Goal: Task Accomplishment & Management: Complete application form

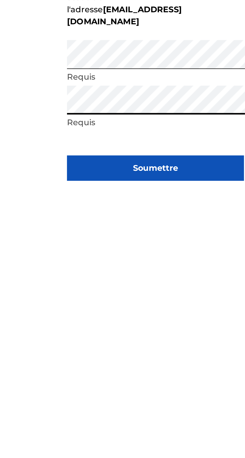
click at [148, 295] on button "Soumettre" at bounding box center [123, 289] width 88 height 13
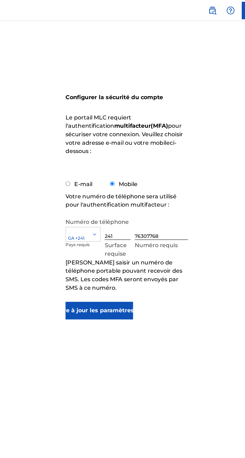
scroll to position [1, 0]
click at [81, 130] on input "E-mail" at bounding box center [80, 131] width 3 height 3
radio input "true"
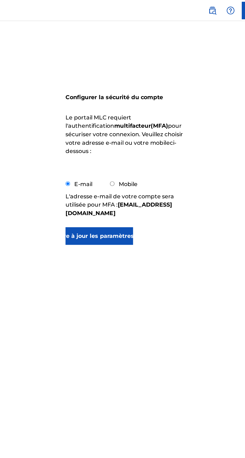
click at [88, 166] on font "Mettre à jour les paramètres MFA" at bounding box center [103, 168] width 71 height 5
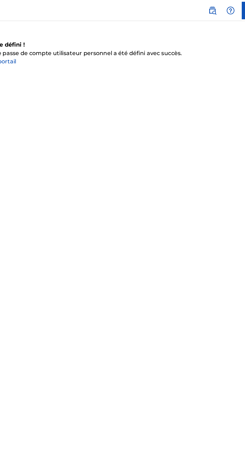
scroll to position [0, 0]
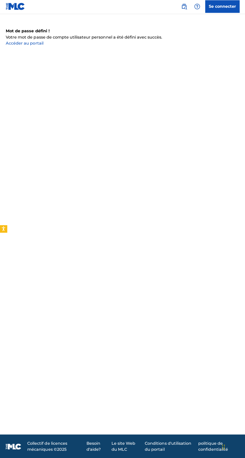
click at [22, 45] on font "Accéder au portail" at bounding box center [25, 44] width 38 height 5
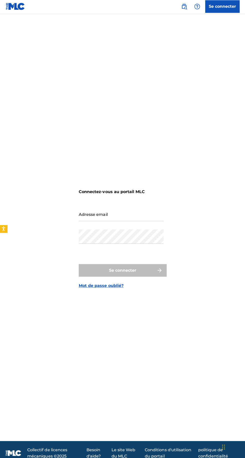
click at [86, 221] on input "Adresse email" at bounding box center [121, 214] width 85 height 14
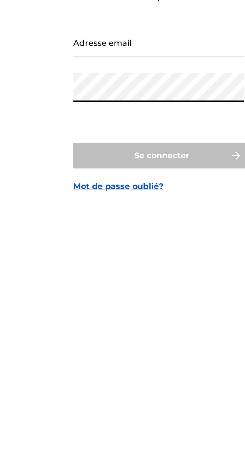
click at [83, 221] on input "Adresse email" at bounding box center [121, 214] width 85 height 14
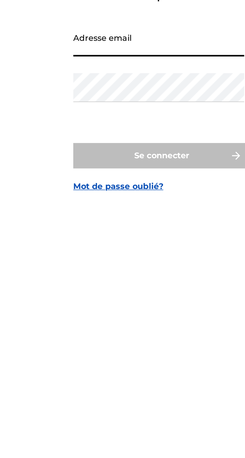
type input "Petitcupkakesad@gmail.com"
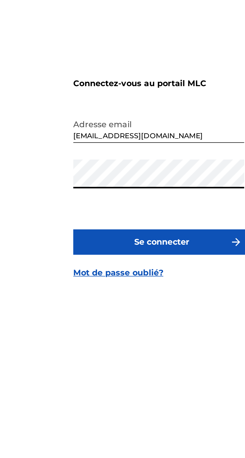
click at [140, 277] on button "Se connecter" at bounding box center [123, 270] width 88 height 13
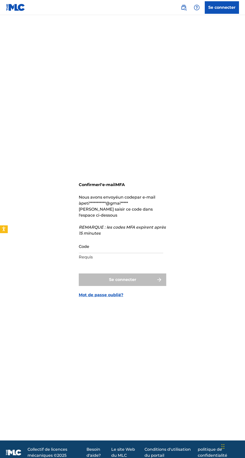
click at [117, 253] on input "Code" at bounding box center [121, 246] width 85 height 14
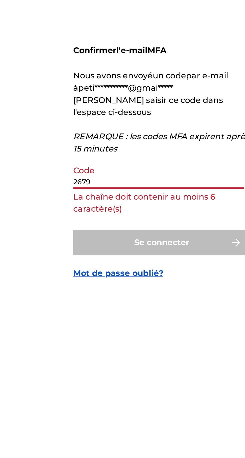
click at [120, 253] on input "2679" at bounding box center [121, 246] width 85 height 14
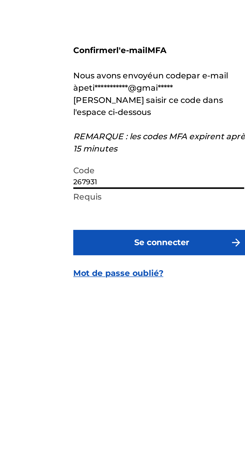
type input "267931"
click at [141, 286] on button "Se connecter" at bounding box center [123, 279] width 88 height 13
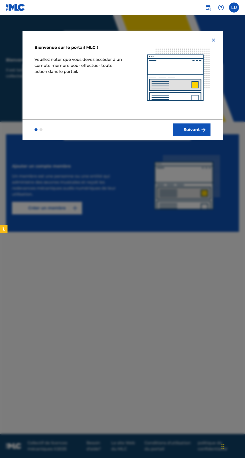
click at [190, 127] on font "Suivant" at bounding box center [192, 129] width 16 height 5
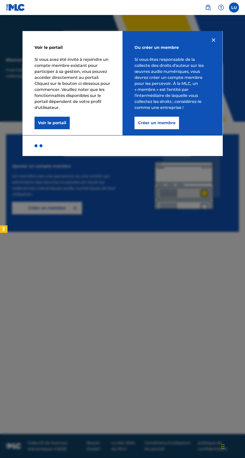
click at [212, 40] on img at bounding box center [214, 40] width 6 height 6
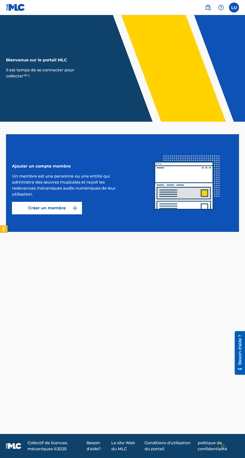
click at [56, 210] on font "Créer un membre" at bounding box center [47, 208] width 38 height 5
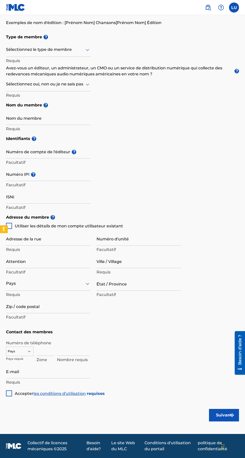
scroll to position [150, 0]
click at [19, 396] on font "Accepter" at bounding box center [24, 393] width 19 height 5
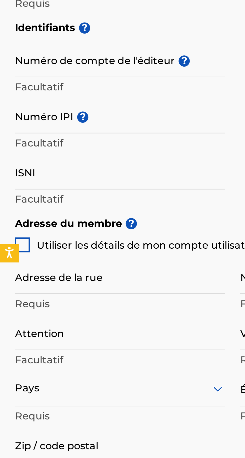
click at [74, 65] on font "Auteur-compositeur auto-administré" at bounding box center [47, 62] width 76 height 5
click at [47, 125] on input "Nom du membre" at bounding box center [48, 118] width 85 height 14
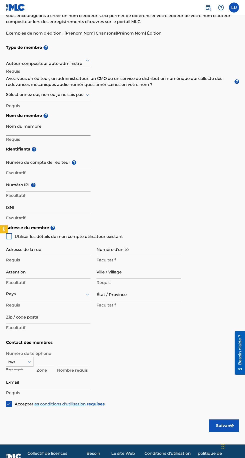
scroll to position [0, 0]
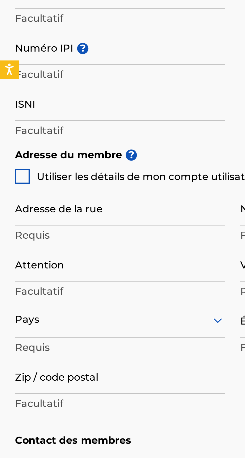
click at [39, 127] on div "Éditeur" at bounding box center [48, 121] width 84 height 12
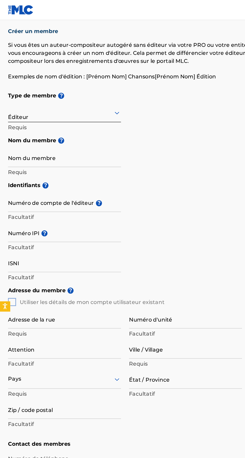
scroll to position [118, 0]
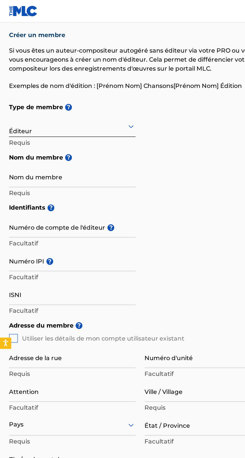
click at [71, 125] on input "Nom du membre" at bounding box center [48, 118] width 85 height 14
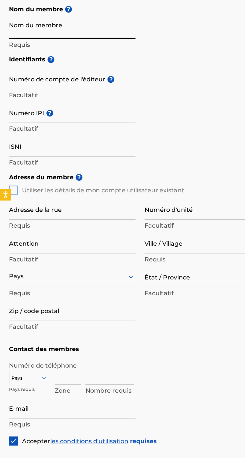
click at [74, 154] on font "?" at bounding box center [74, 151] width 2 height 5
click at [74, 158] on input "Numéro de compte de l'éditeur ?" at bounding box center [48, 151] width 85 height 14
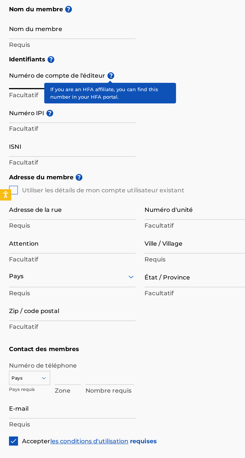
click at [34, 141] on font "?" at bounding box center [34, 138] width 2 height 5
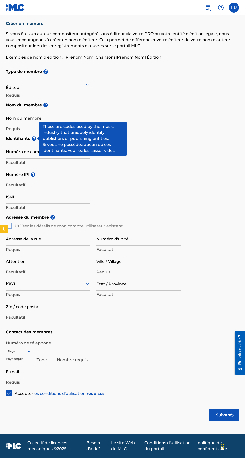
scroll to position [109, 0]
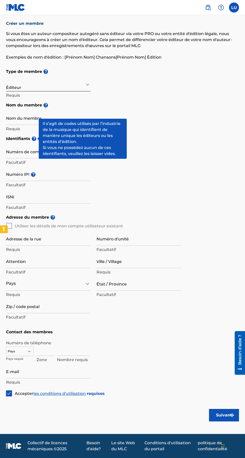
click at [183, 133] on div "Type de membre ? Éditeur Requis Nom du membre ? Nom du membre Requis" at bounding box center [122, 99] width 233 height 67
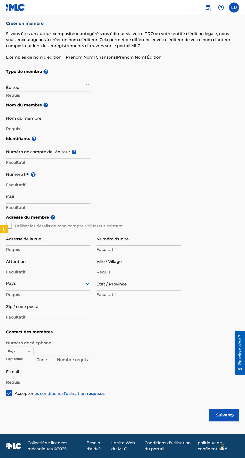
click at [64, 181] on input "Numéro IPI ?" at bounding box center [48, 174] width 85 height 14
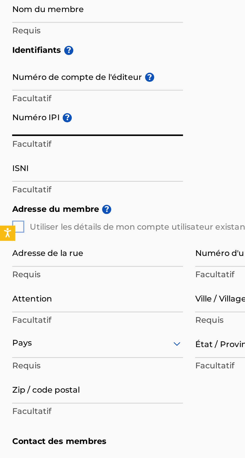
type input "01308713661"
click at [35, 174] on span "?" at bounding box center [33, 172] width 5 height 5
click at [35, 181] on input "01308713661" at bounding box center [48, 174] width 85 height 14
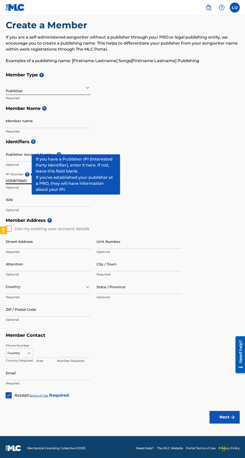
scroll to position [0, 0]
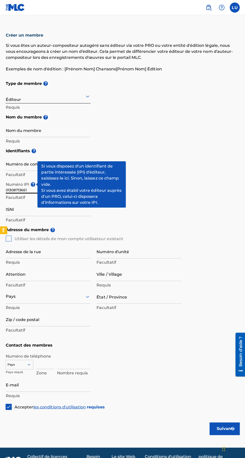
click at [155, 223] on div "Identifiants ? Numéro de compte de l'éditeur ? Facultatif Numéro IPI ? 01308713…" at bounding box center [122, 184] width 233 height 79
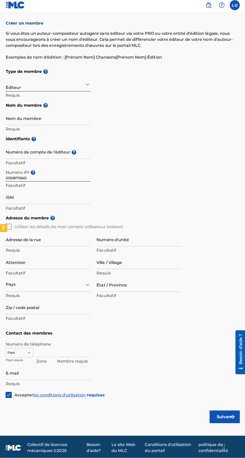
scroll to position [11, 0]
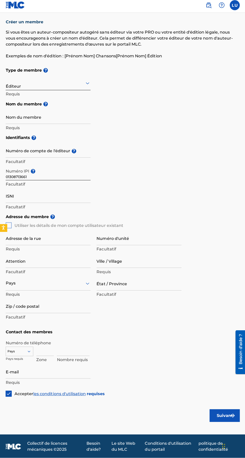
click at [19, 221] on font "Adresse du membre" at bounding box center [27, 218] width 43 height 6
click at [16, 327] on div "Adresse du membre ? Utiliser les détails de mon compte utilisateur existant Adr…" at bounding box center [122, 270] width 233 height 115
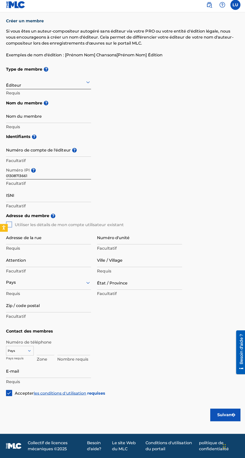
scroll to position [115, 0]
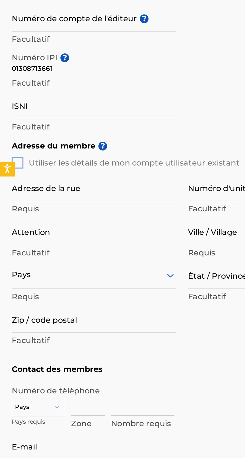
click at [12, 264] on div "Adresse du membre ? Utiliser les détails de mon compte utilisateur existant Adr…" at bounding box center [122, 269] width 233 height 115
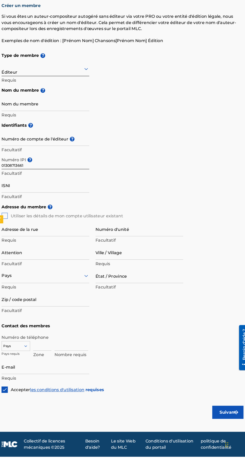
click at [13, 262] on div "Adresse du membre ? Utiliser les détails de mon compte utilisateur existant Adr…" at bounding box center [122, 269] width 233 height 115
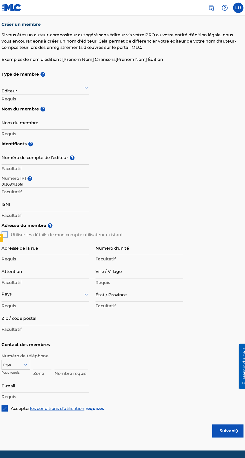
scroll to position [78, 0]
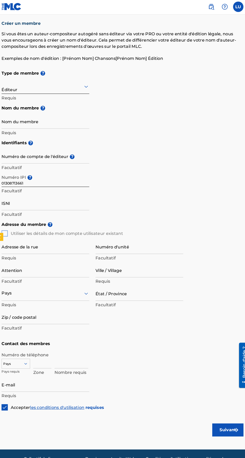
click at [72, 125] on input "Nom du membre" at bounding box center [48, 118] width 85 height 14
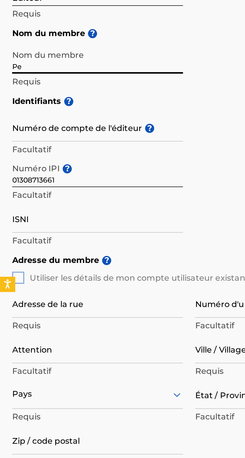
type input "P"
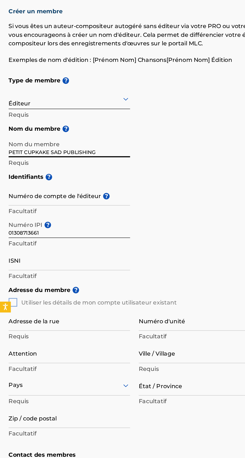
scroll to position [78, 0]
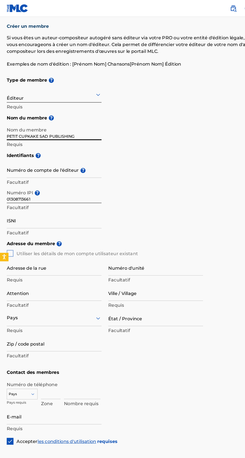
type input "PETIT CUPKAKE SAD PUBLISHING"
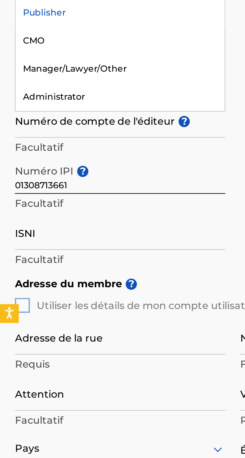
click at [60, 103] on div "Self-Administered Songwriter" at bounding box center [48, 96] width 84 height 11
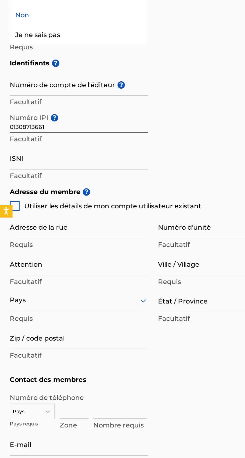
click at [72, 115] on div "Non" at bounding box center [48, 109] width 84 height 12
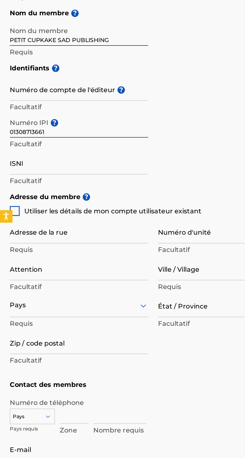
click at [46, 107] on font "?" at bounding box center [46, 105] width 2 height 5
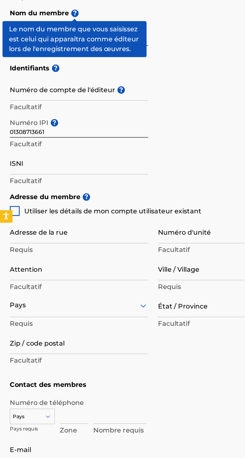
click at [115, 144] on h5 "Identifiants ?" at bounding box center [122, 138] width 233 height 11
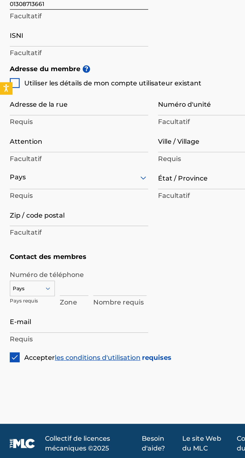
click at [16, 228] on font "Utiliser les détails de mon compte utilisateur existant" at bounding box center [69, 226] width 108 height 5
type input "Mbaya (derrière la station), [GEOGRAPHIC_DATA]"
type input "[GEOGRAPHIC_DATA]"
type input "Haut-Ogooué"
type input "115"
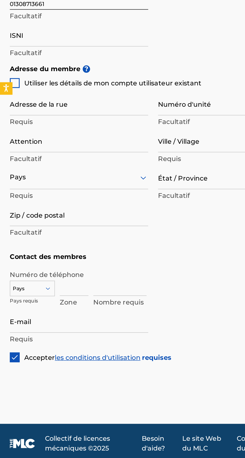
type input "241"
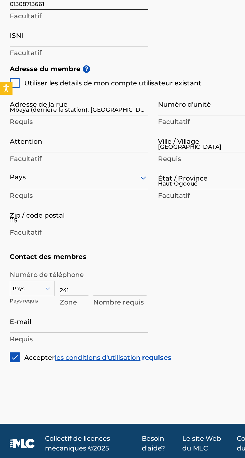
type input "76307768"
type input "[EMAIL_ADDRESS][DOMAIN_NAME]"
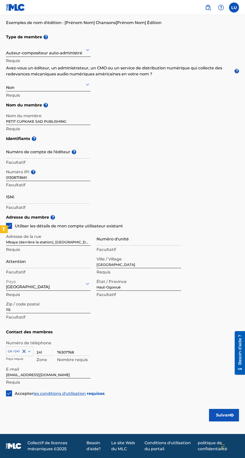
scroll to position [87, 0]
click at [61, 158] on input "Numéro de compte de l'éditeur ?" at bounding box center [48, 151] width 85 height 14
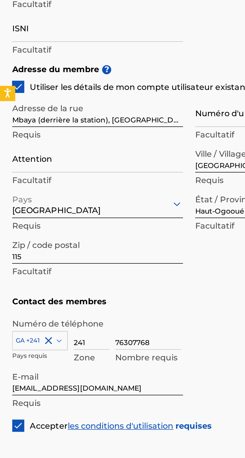
paste input "1130690"
type input "1130690"
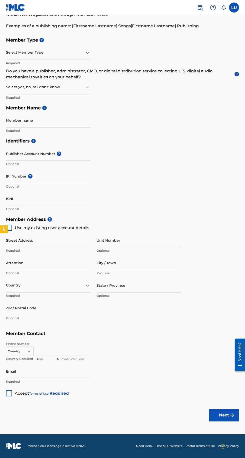
scroll to position [168, 0]
click at [52, 106] on div "Yes" at bounding box center [48, 99] width 84 height 11
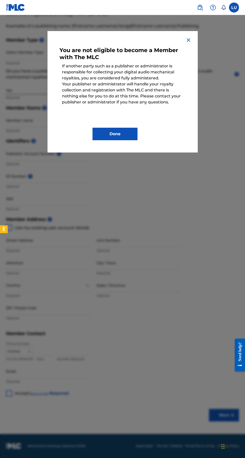
click at [119, 132] on button "Done" at bounding box center [115, 134] width 45 height 13
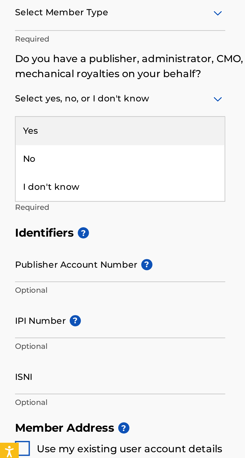
click at [22, 117] on div "No" at bounding box center [48, 111] width 84 height 11
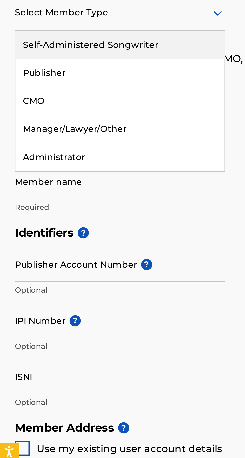
click at [44, 71] on div "Self-Administered Songwriter" at bounding box center [48, 65] width 84 height 11
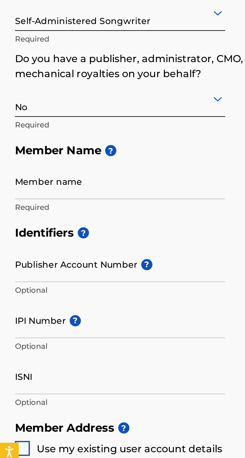
click at [41, 127] on input "Member name" at bounding box center [48, 120] width 85 height 14
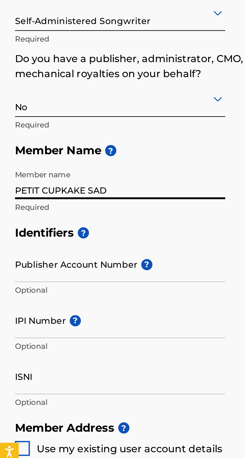
type input "PETIT CUPKAKE SAD PUBLISHING"
type input "Mbaya (derrière la station), [GEOGRAPHIC_DATA]"
type input "02"
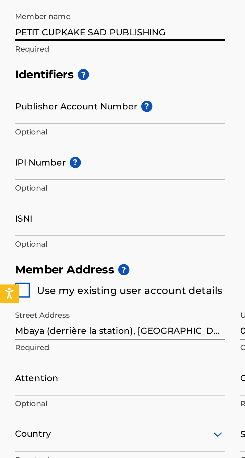
click at [11, 231] on div at bounding box center [9, 228] width 6 height 6
type input "[GEOGRAPHIC_DATA]"
type input "Haut-Ogooué"
type input "115"
type input "241"
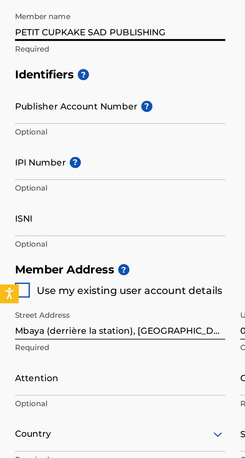
type input "76307768"
type input "[EMAIL_ADDRESS][DOMAIN_NAME]"
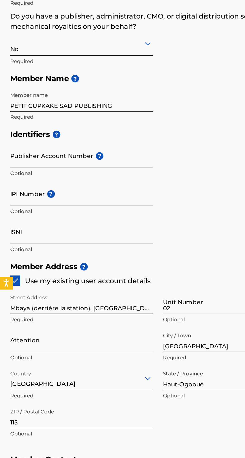
click at [68, 183] on input "IPI Number ?" at bounding box center [48, 176] width 85 height 14
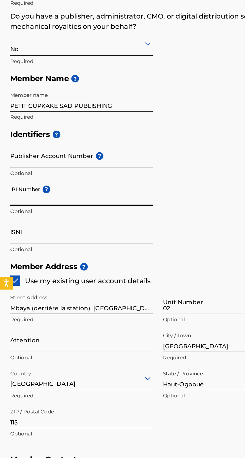
type input "01308713661"
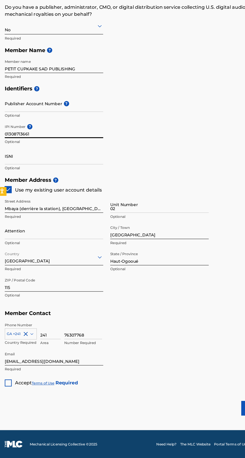
scroll to position [184, 0]
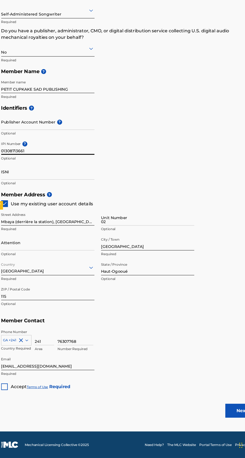
click at [9, 394] on div at bounding box center [9, 393] width 6 height 6
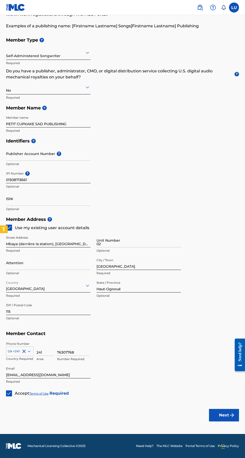
scroll to position [180, 0]
click at [217, 417] on button "Next" at bounding box center [224, 415] width 30 height 13
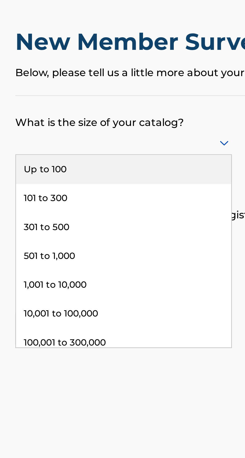
click at [61, 82] on div "Up to 100" at bounding box center [48, 82] width 84 height 11
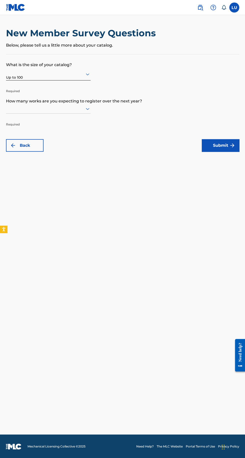
scroll to position [1, 0]
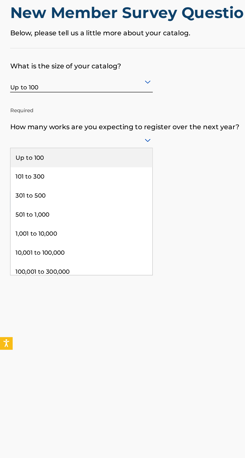
click at [55, 139] on div "301 to 500" at bounding box center [48, 141] width 84 height 11
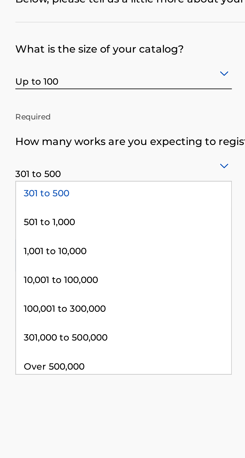
scroll to position [24, 0]
click at [17, 127] on div "501 to 1,000" at bounding box center [48, 132] width 84 height 11
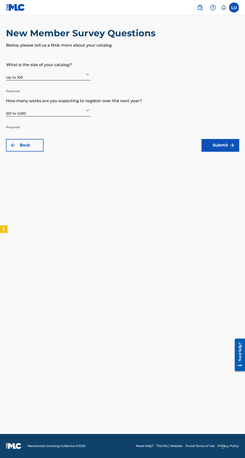
scroll to position [6, 0]
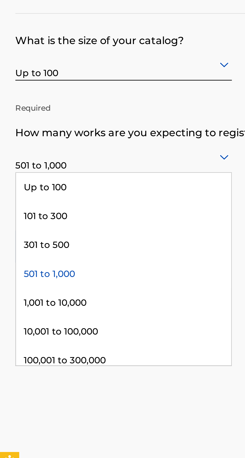
click at [17, 139] on div "301 to 500" at bounding box center [48, 144] width 84 height 11
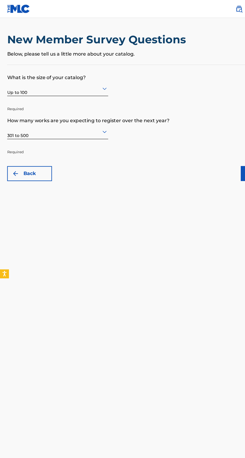
scroll to position [0, 0]
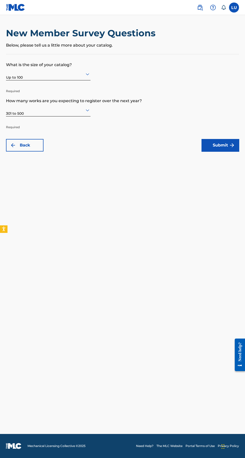
click at [221, 145] on button "Submit" at bounding box center [221, 145] width 38 height 13
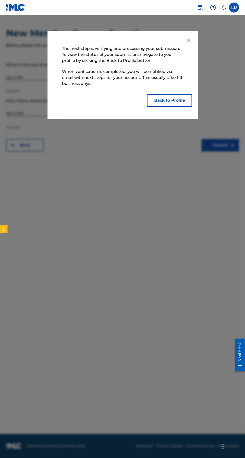
click at [172, 107] on button "Back to Profile" at bounding box center [169, 100] width 45 height 13
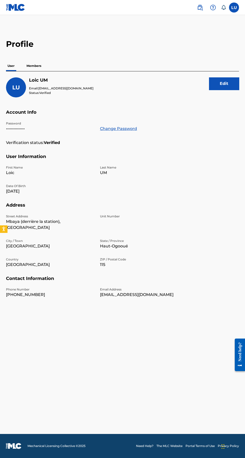
click at [30, 63] on p "Members" at bounding box center [34, 66] width 18 height 11
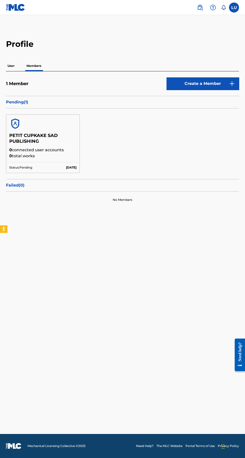
click at [46, 155] on p "0 total works" at bounding box center [42, 156] width 67 height 6
click at [43, 146] on h5 "PETIT CUPKAKE SAD PUBLISHING" at bounding box center [42, 140] width 67 height 14
click at [15, 65] on p "User" at bounding box center [11, 66] width 10 height 11
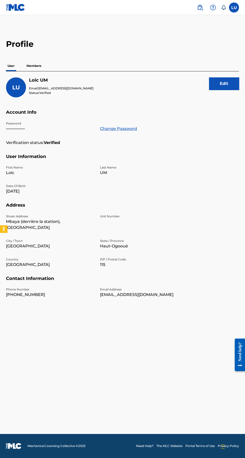
click at [34, 66] on p "Members" at bounding box center [34, 66] width 18 height 11
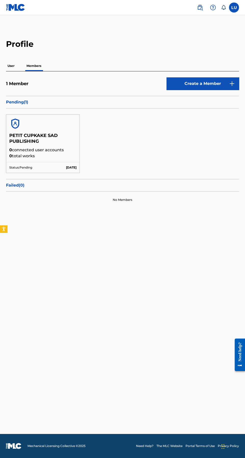
click at [32, 160] on div "PETIT CUPKAKE SAD PUBLISHING 0 connected user accounts 0 total works" at bounding box center [42, 147] width 73 height 29
click at [23, 132] on div at bounding box center [42, 124] width 73 height 18
click at [13, 66] on p "User" at bounding box center [11, 66] width 10 height 11
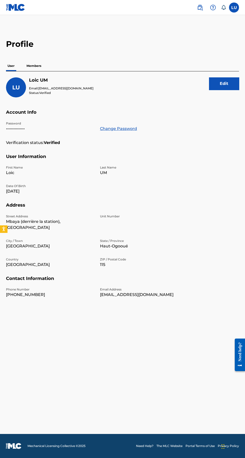
click at [33, 66] on p "Members" at bounding box center [34, 66] width 18 height 11
